Goal: Transaction & Acquisition: Book appointment/travel/reservation

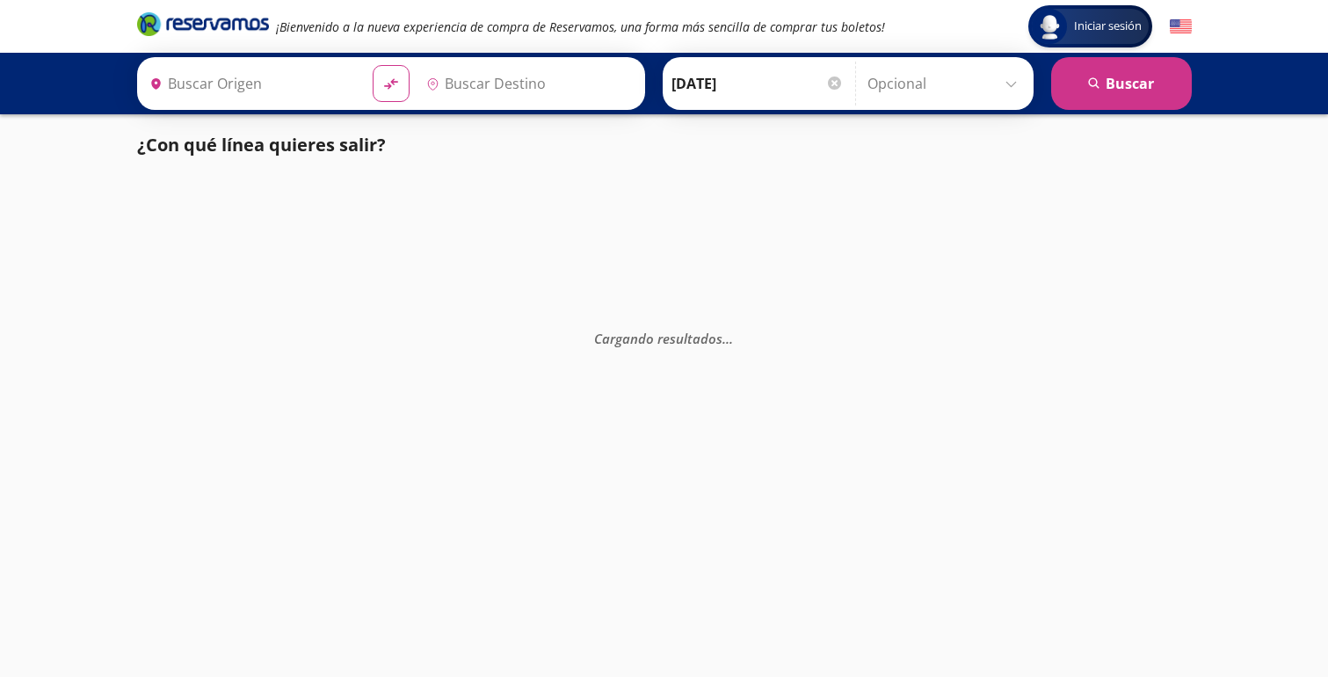
type input "[GEOGRAPHIC_DATA], [GEOGRAPHIC_DATA]"
type input "Delicias, [GEOGRAPHIC_DATA]"
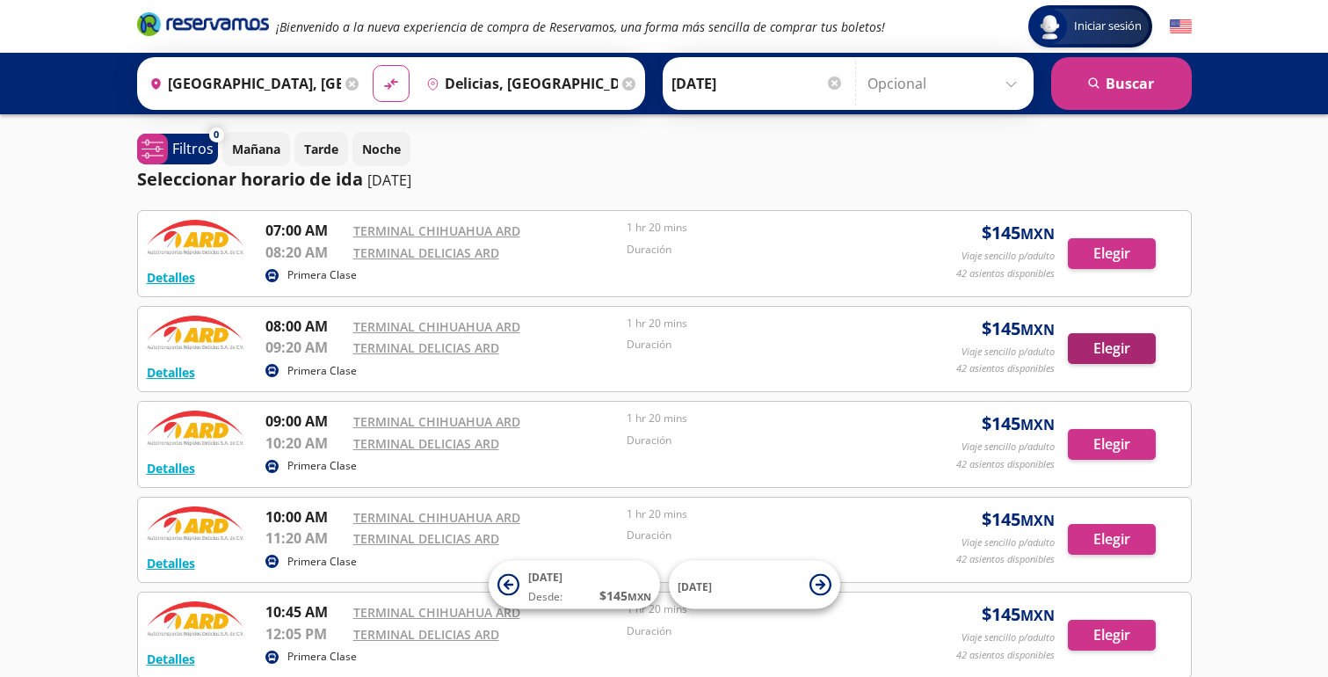
click at [1109, 353] on button "Elegir" at bounding box center [1112, 348] width 88 height 31
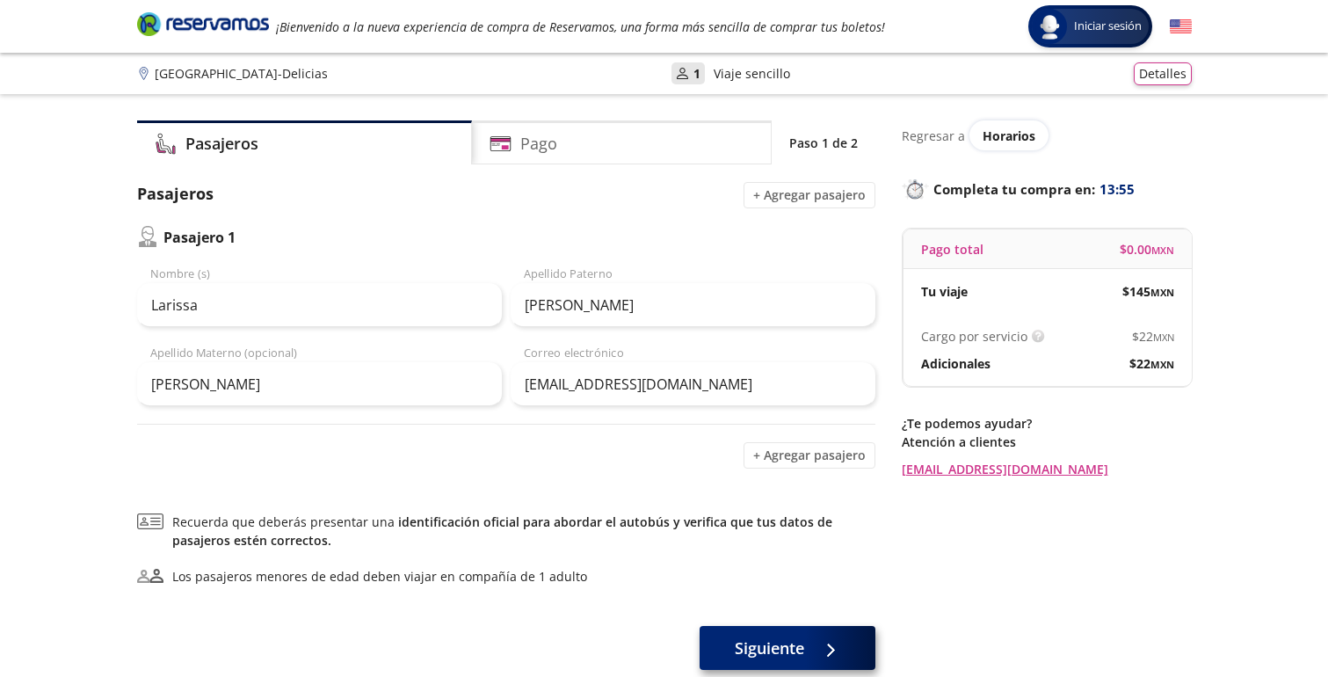
click at [759, 658] on span "Siguiente" at bounding box center [769, 648] width 69 height 24
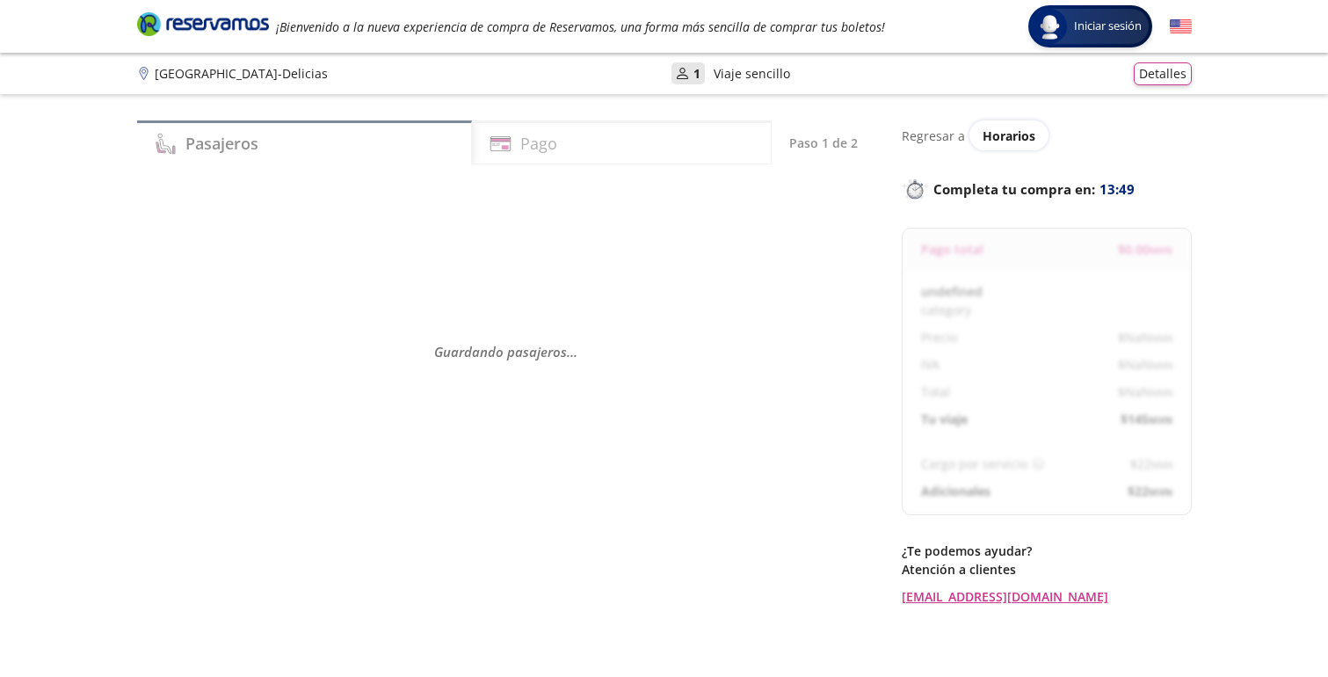
select select "MX"
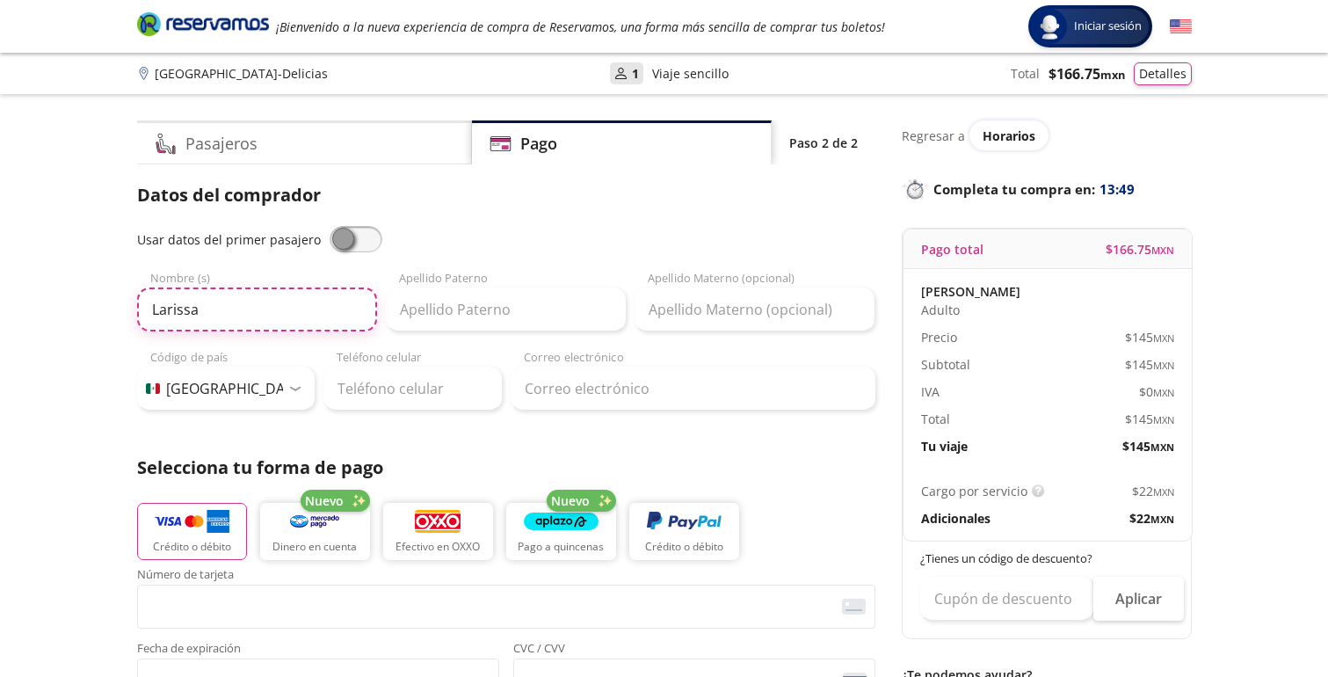
type input "Larissa"
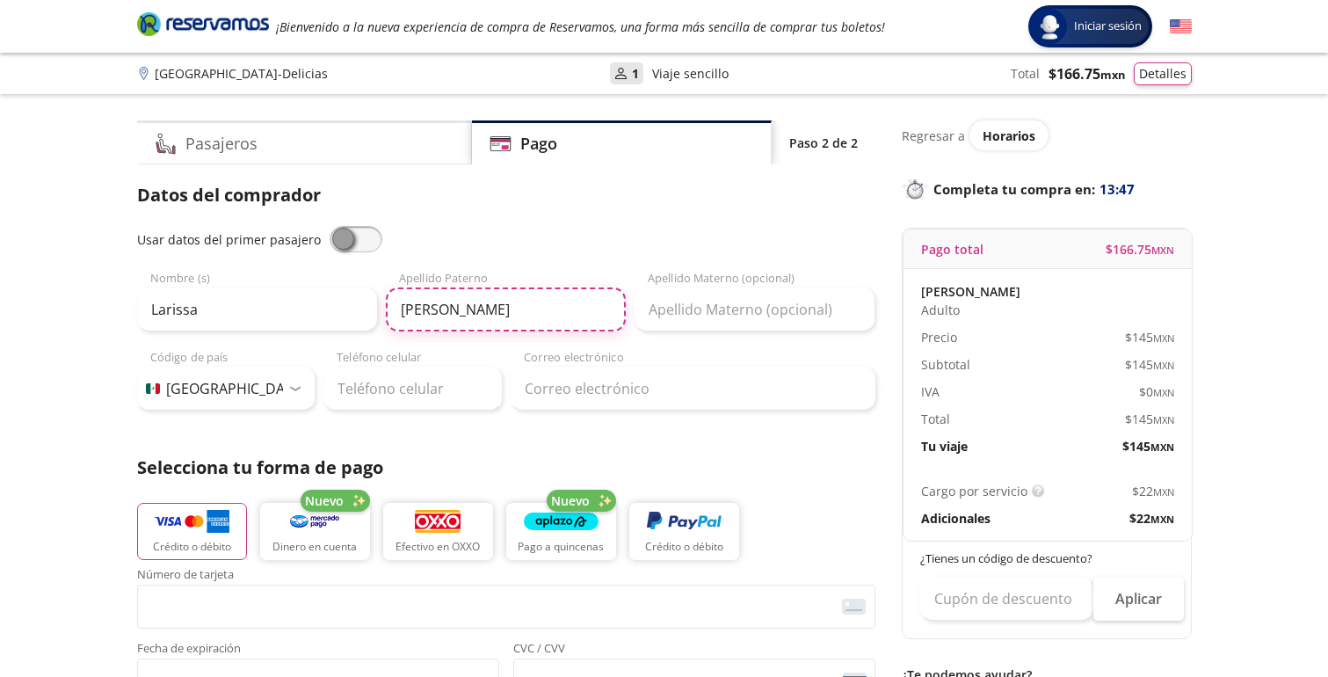
type input "[PERSON_NAME]"
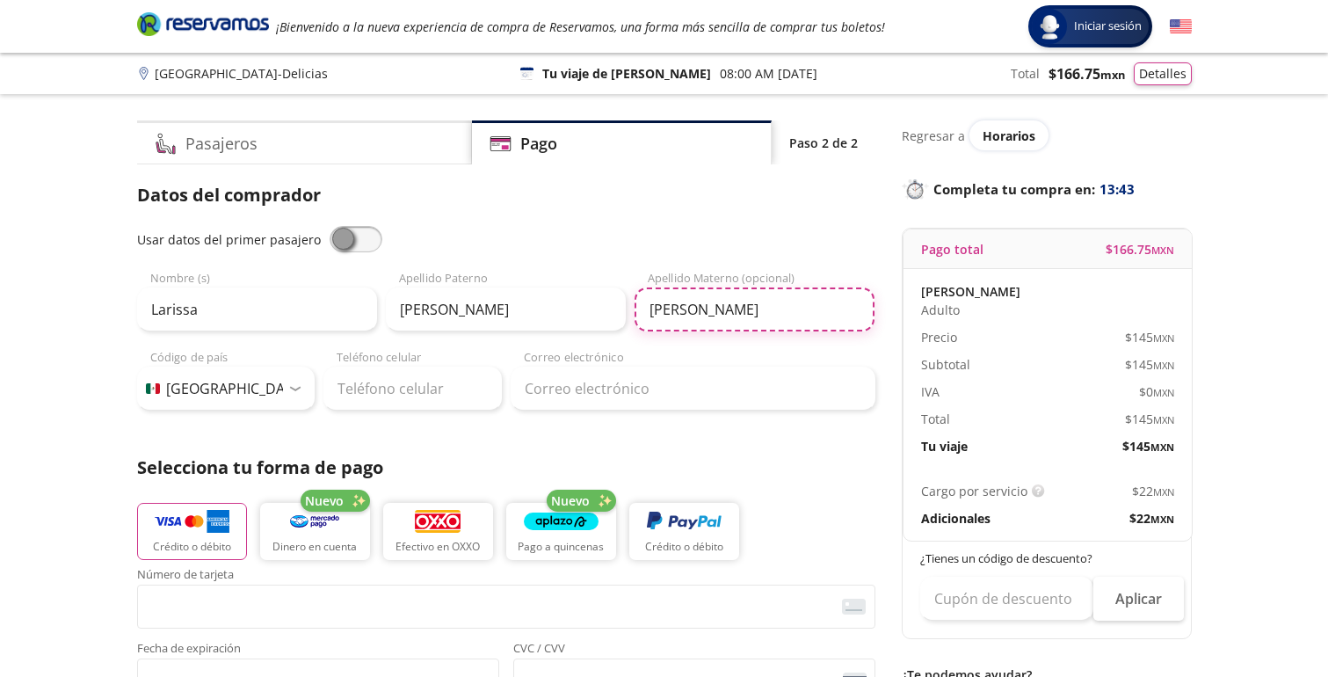
type input "[PERSON_NAME]"
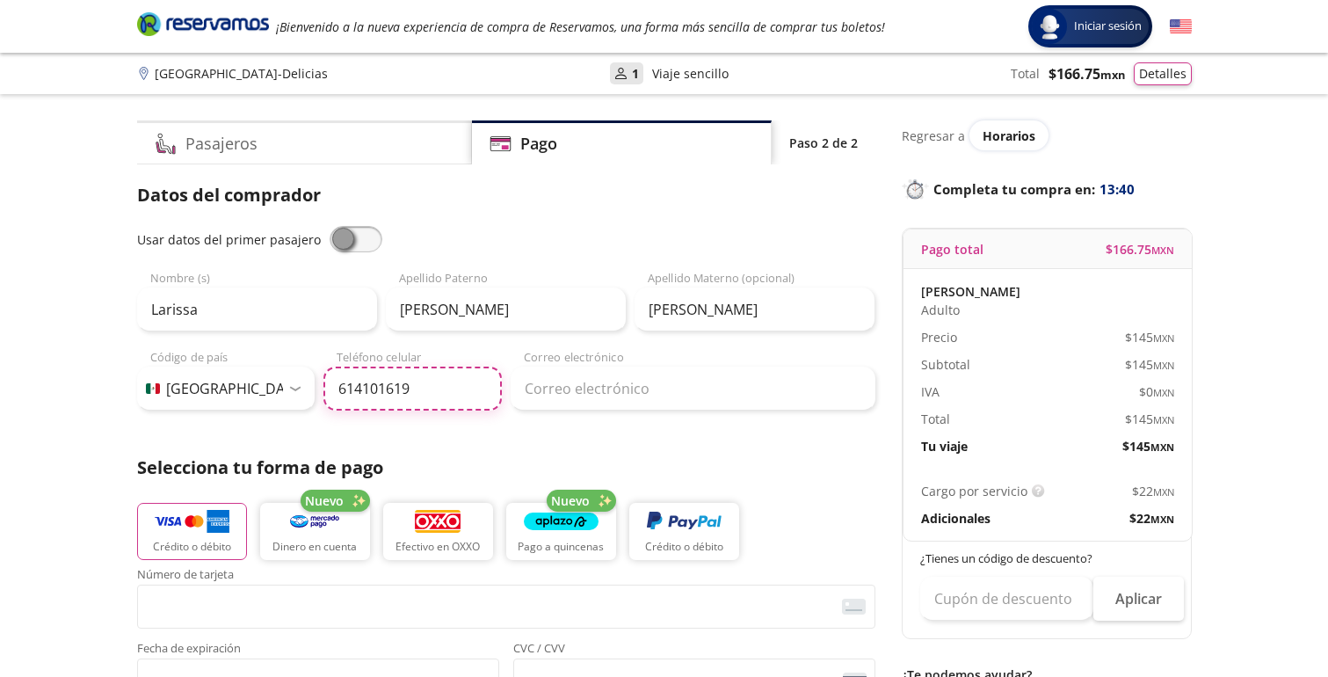
type input "614 101 6192"
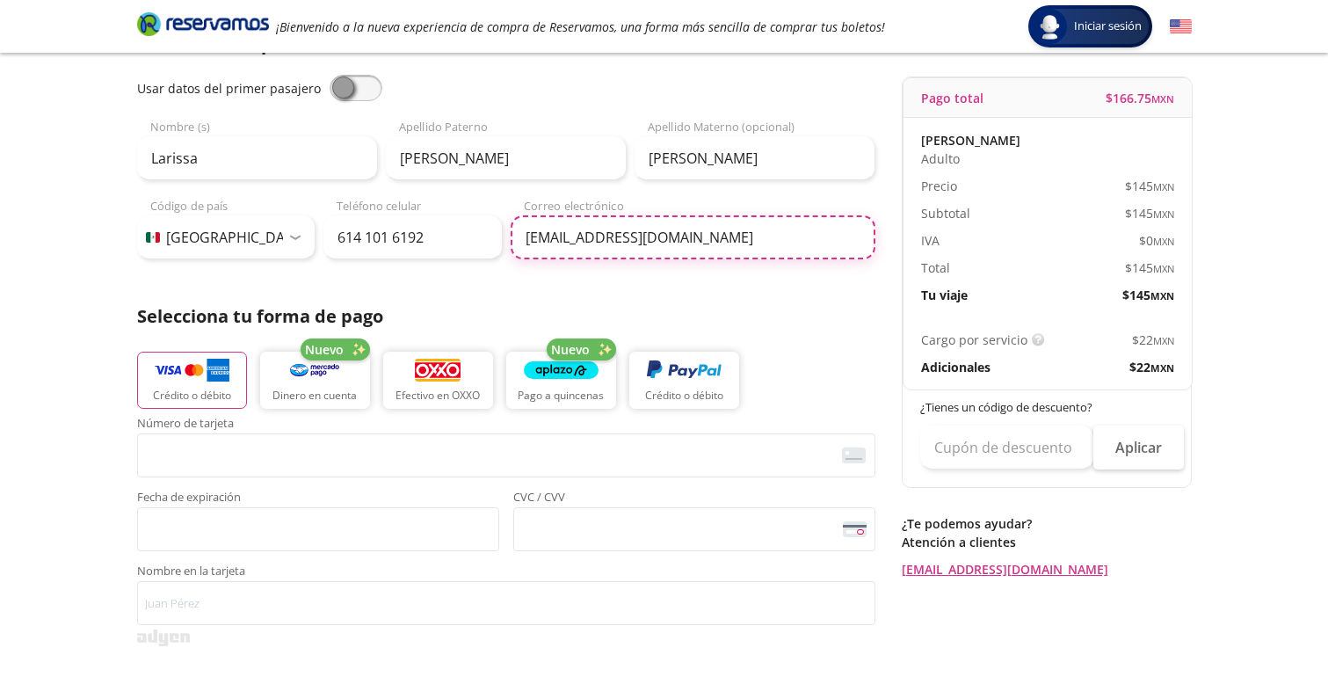
scroll to position [163, 0]
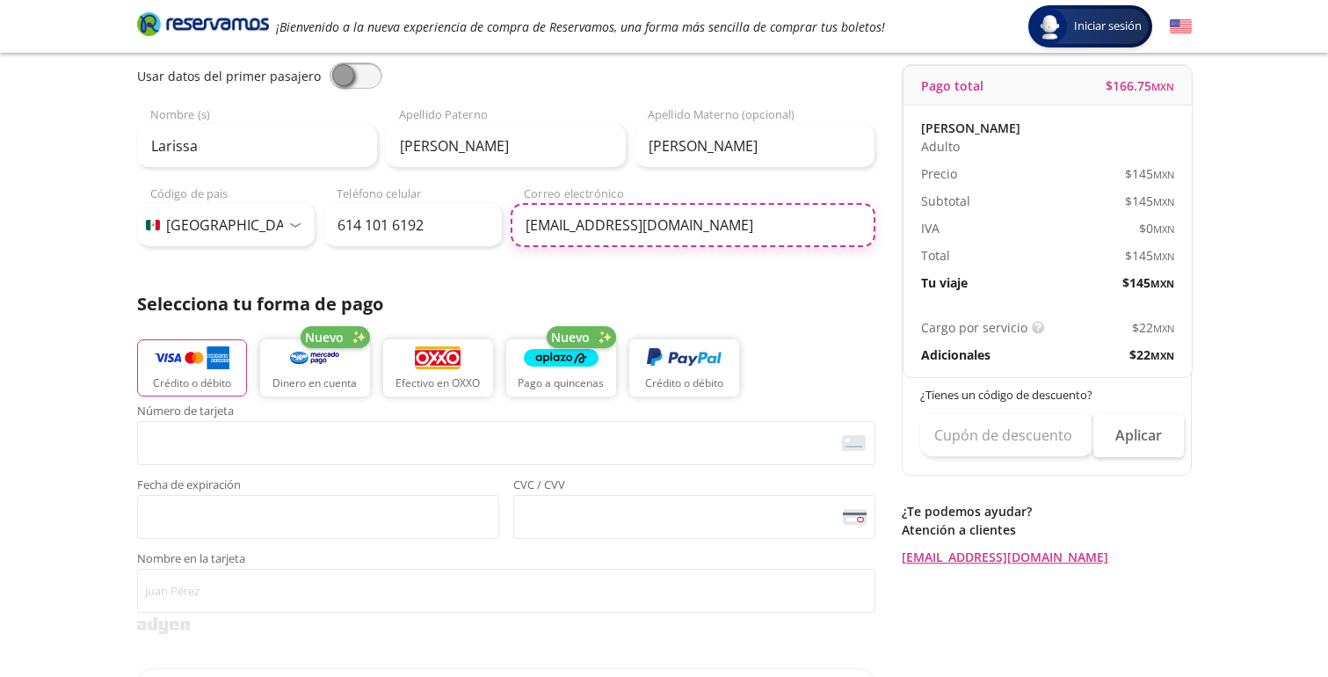
type input "[EMAIL_ADDRESS][DOMAIN_NAME]"
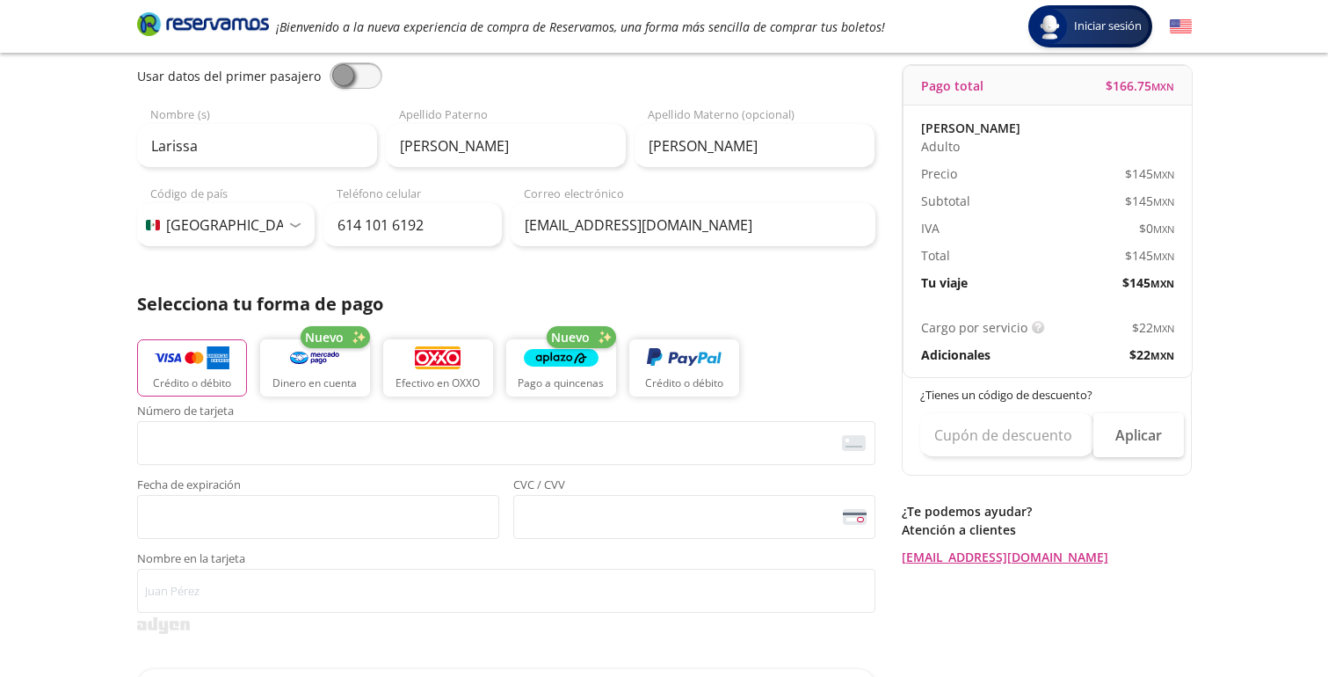
click at [211, 383] on p "Crédito o débito" at bounding box center [192, 383] width 78 height 16
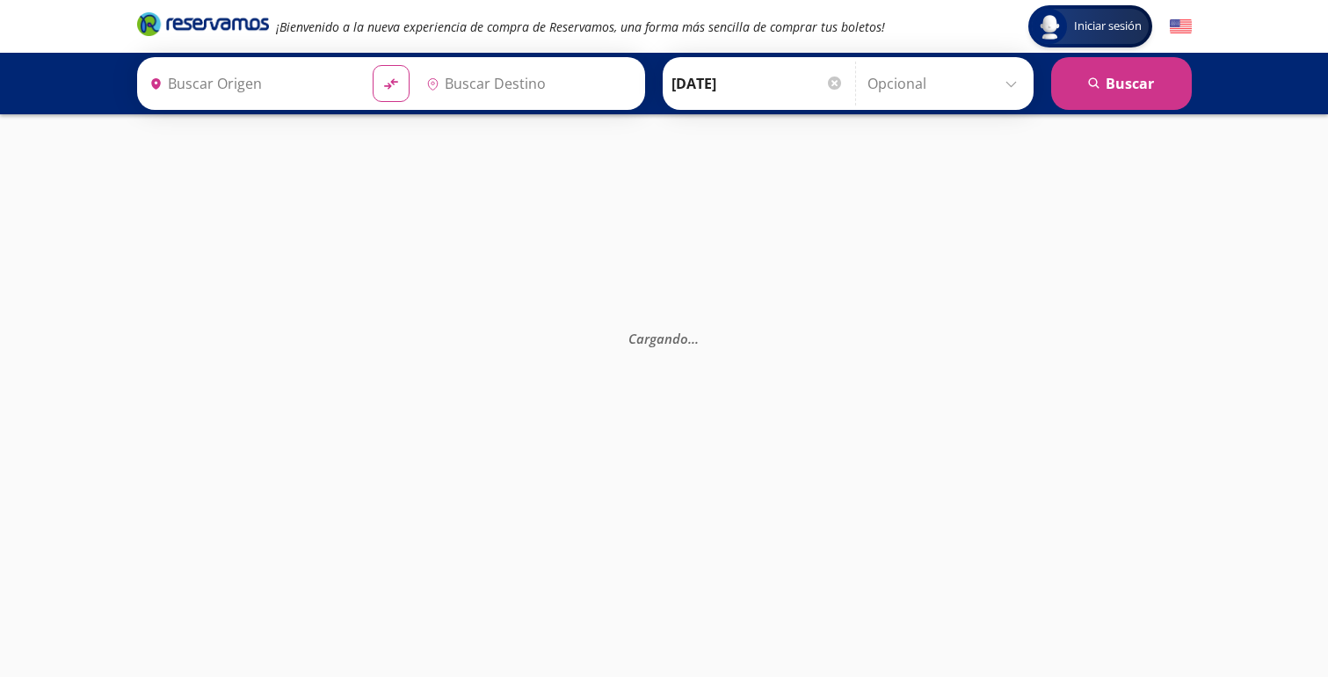
type input "Terminal Delicias Ard, [GEOGRAPHIC_DATA]"
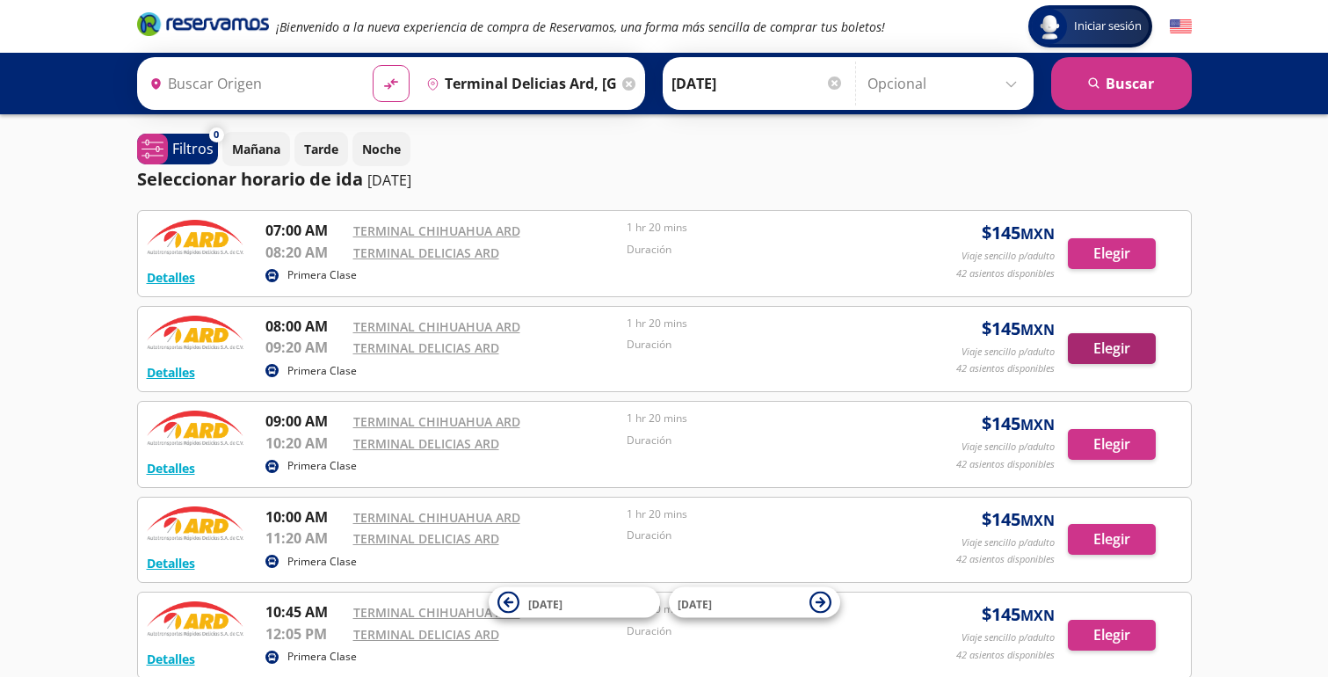
click at [1139, 341] on button "Elegir" at bounding box center [1112, 348] width 88 height 31
